Goal: Task Accomplishment & Management: Complete application form

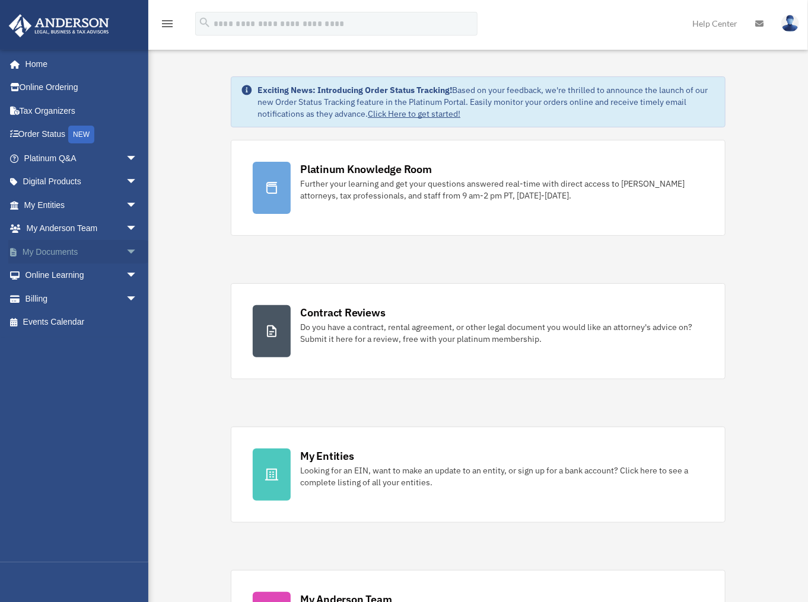
click at [126, 254] on span "arrow_drop_down" at bounding box center [138, 252] width 24 height 24
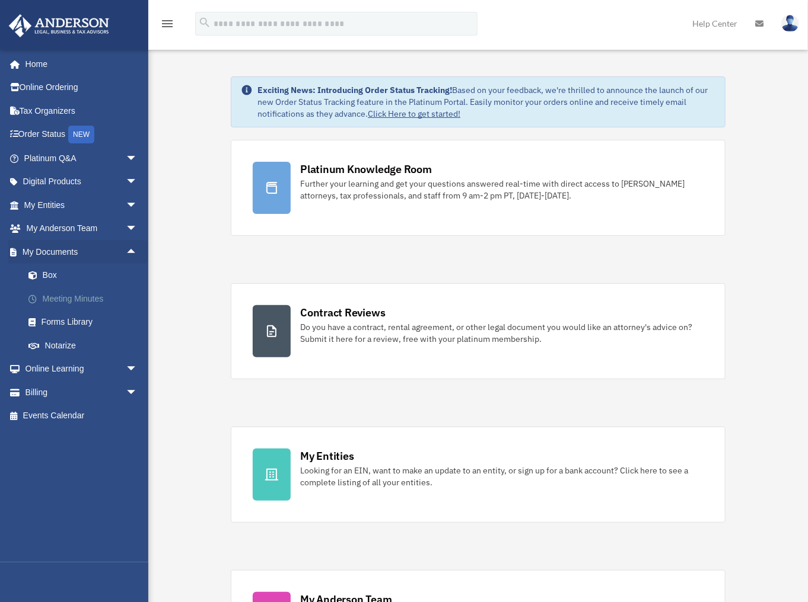
click at [72, 295] on link "Meeting Minutes" at bounding box center [86, 299] width 139 height 24
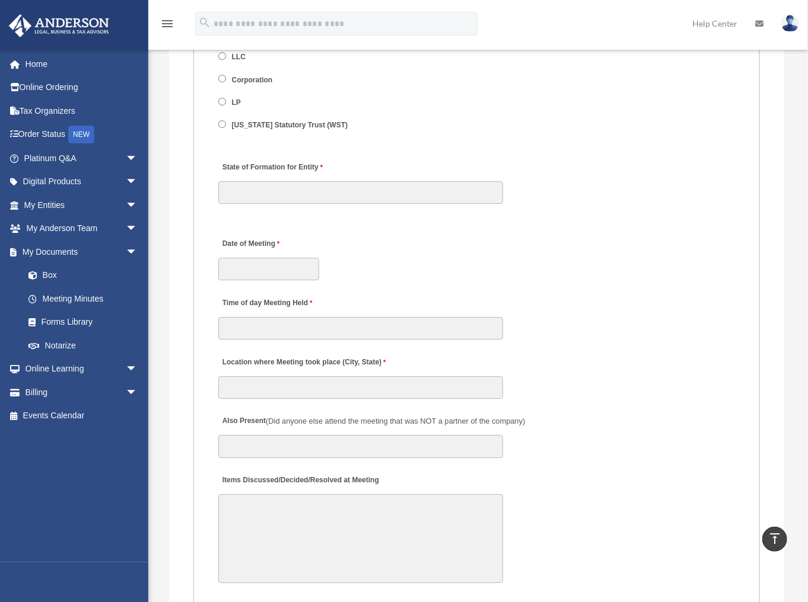
scroll to position [1698, 0]
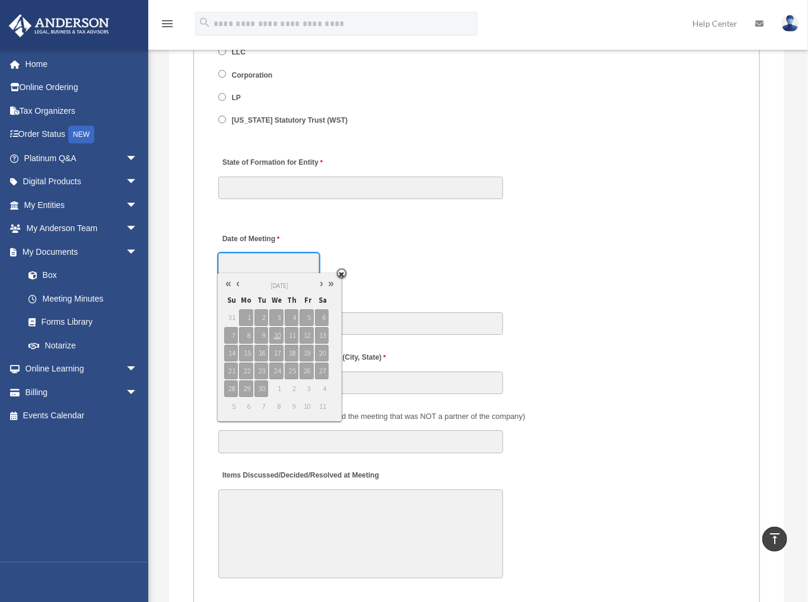
click at [264, 262] on input "Date of Meeting" at bounding box center [268, 264] width 101 height 23
click at [342, 273] on link at bounding box center [341, 273] width 9 height 9
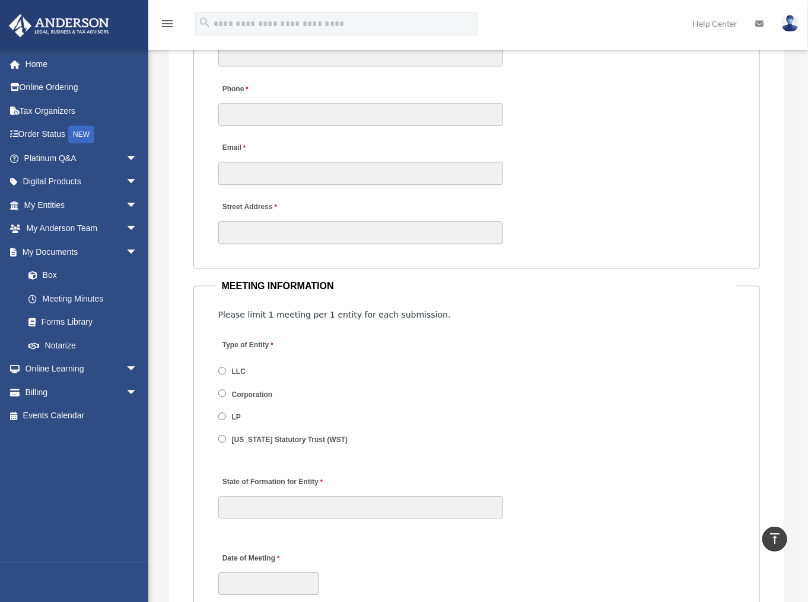
scroll to position [1378, 0]
